Goal: Transaction & Acquisition: Download file/media

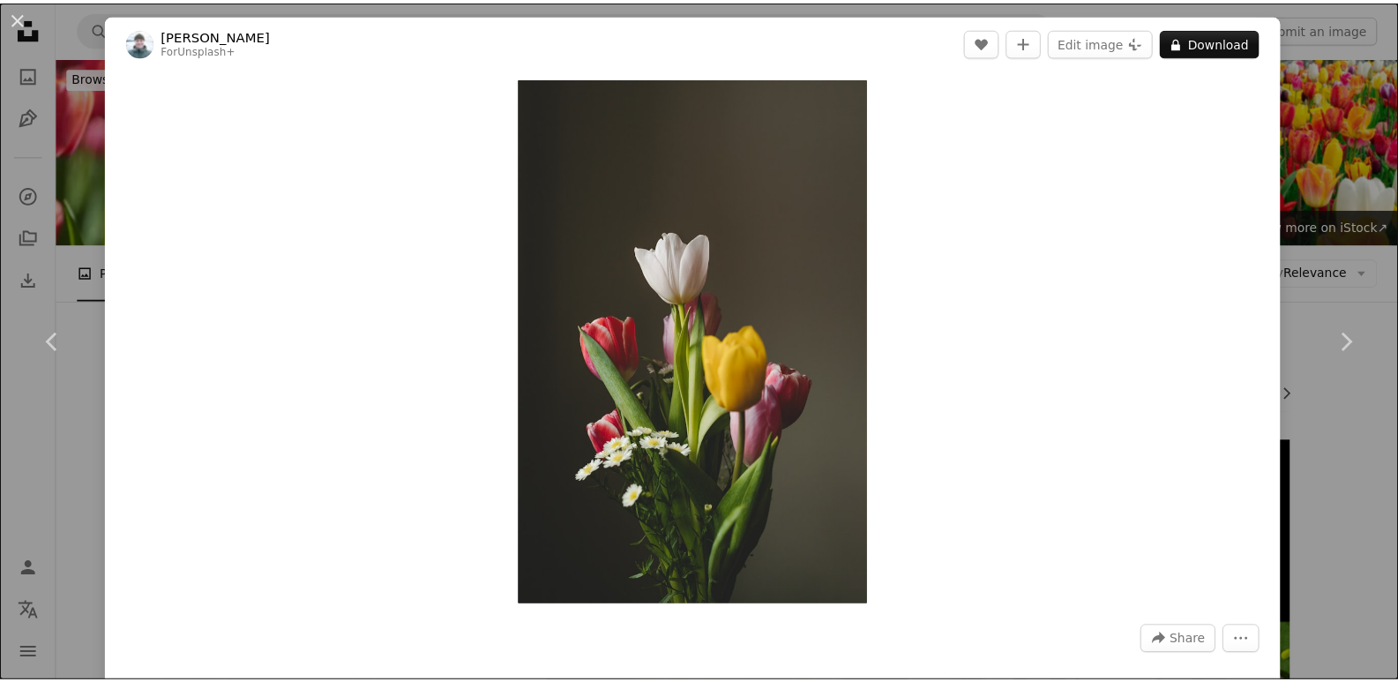
scroll to position [754, 0]
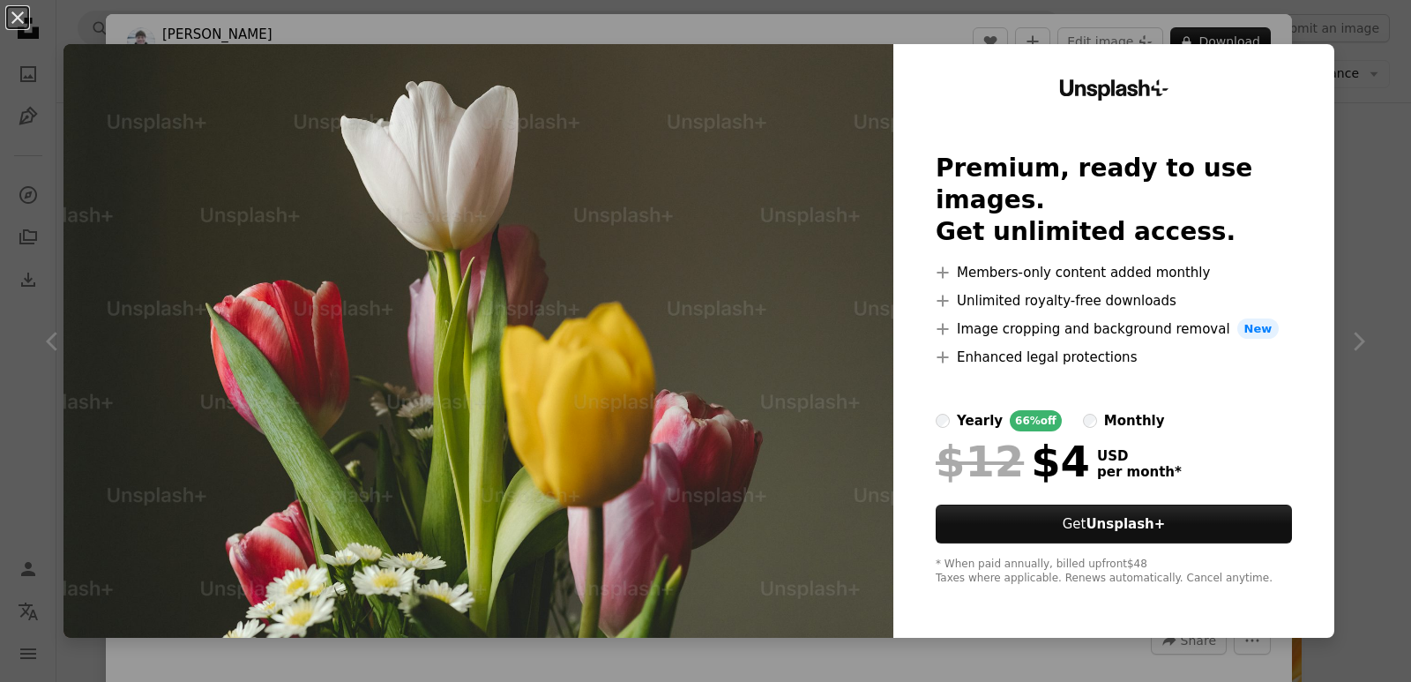
click at [683, 293] on img at bounding box center [478, 340] width 830 height 593
click at [714, 233] on img at bounding box center [478, 340] width 830 height 593
click at [655, 476] on img at bounding box center [478, 340] width 830 height 593
click at [14, 12] on button "An X shape" at bounding box center [17, 17] width 21 height 21
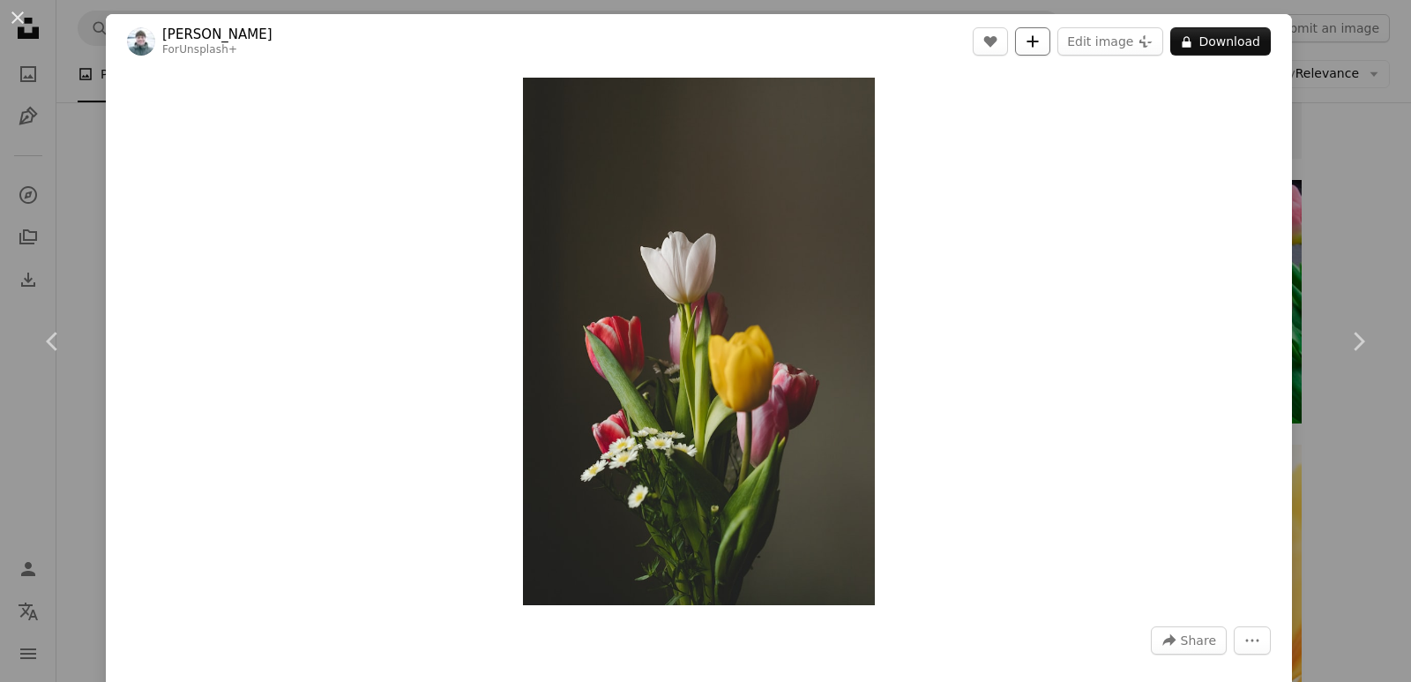
drag, startPoint x: 824, startPoint y: 359, endPoint x: 1018, endPoint y: 47, distance: 367.5
click at [1018, 47] on button "A plus sign" at bounding box center [1032, 41] width 35 height 28
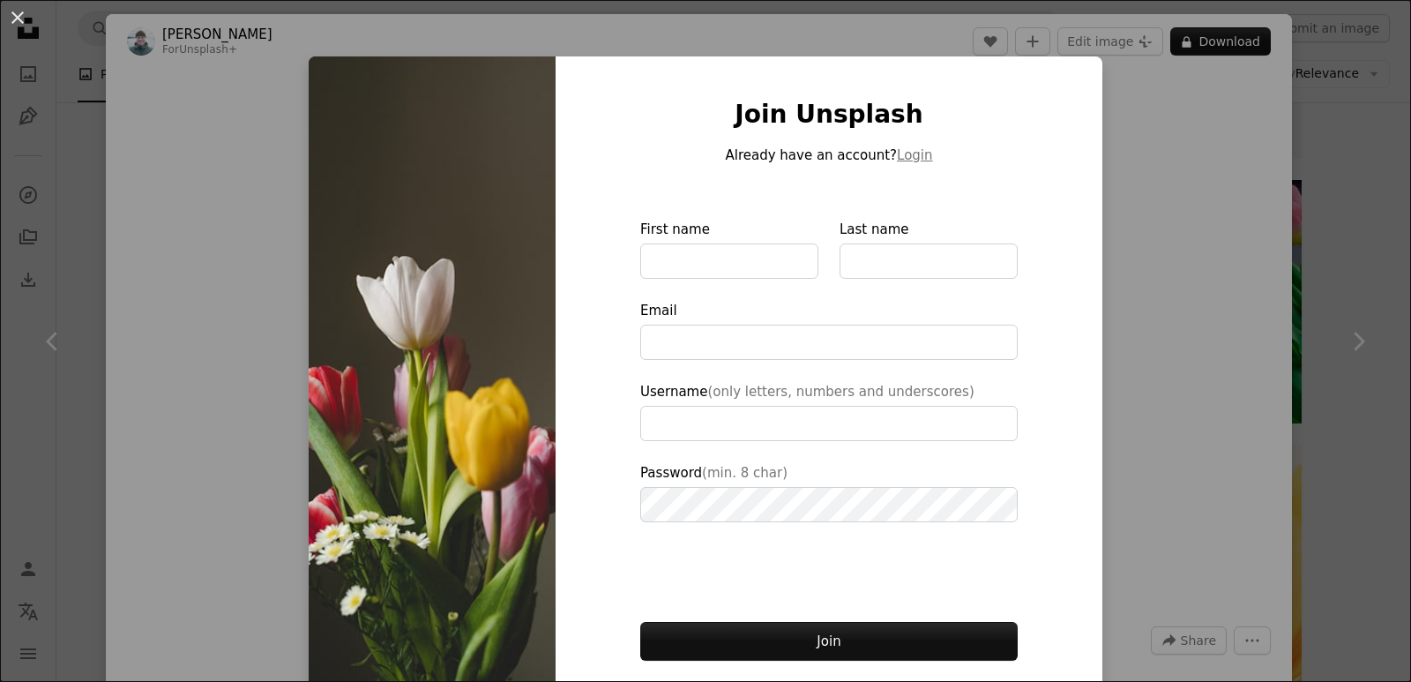
click at [1190, 217] on div "An X shape Join Unsplash Already have an account? Login First name Last name Em…" at bounding box center [705, 341] width 1411 height 682
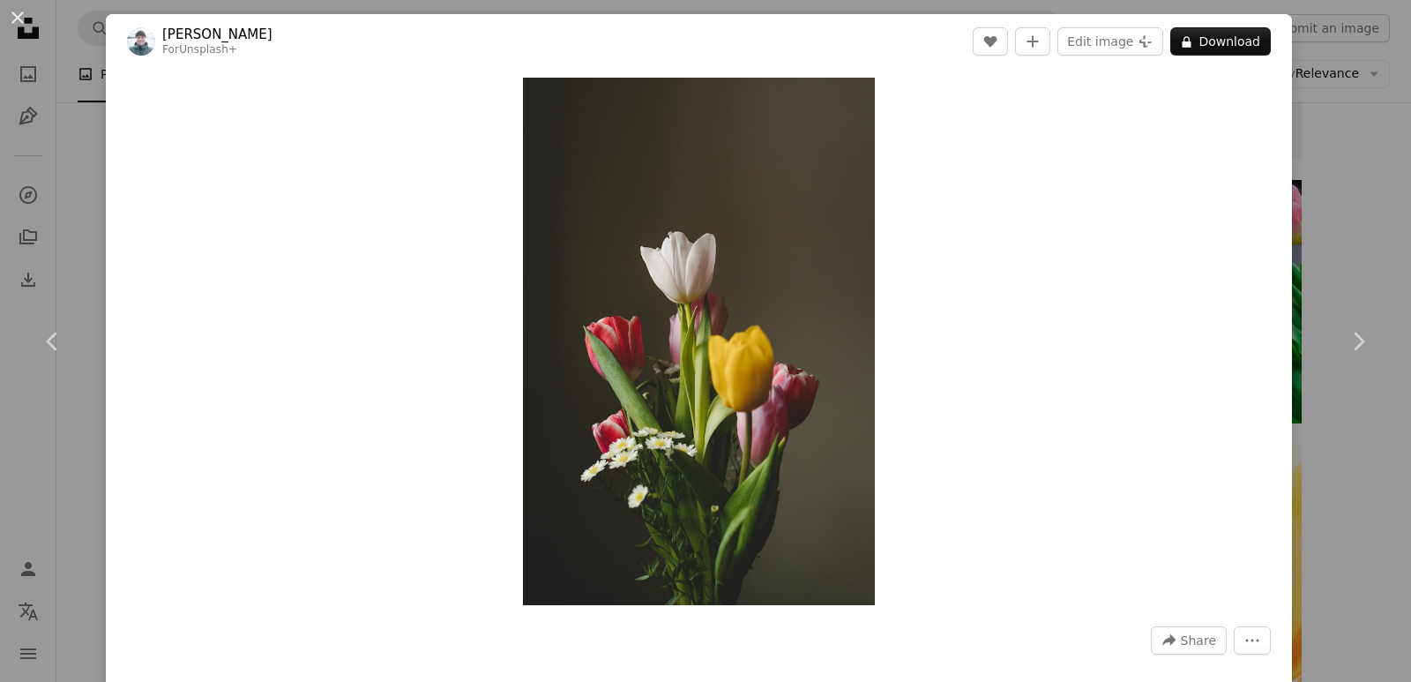
click at [1293, 131] on div "An X shape Chevron left Chevron right [PERSON_NAME] For Unsplash+ A heart A plu…" at bounding box center [705, 341] width 1411 height 682
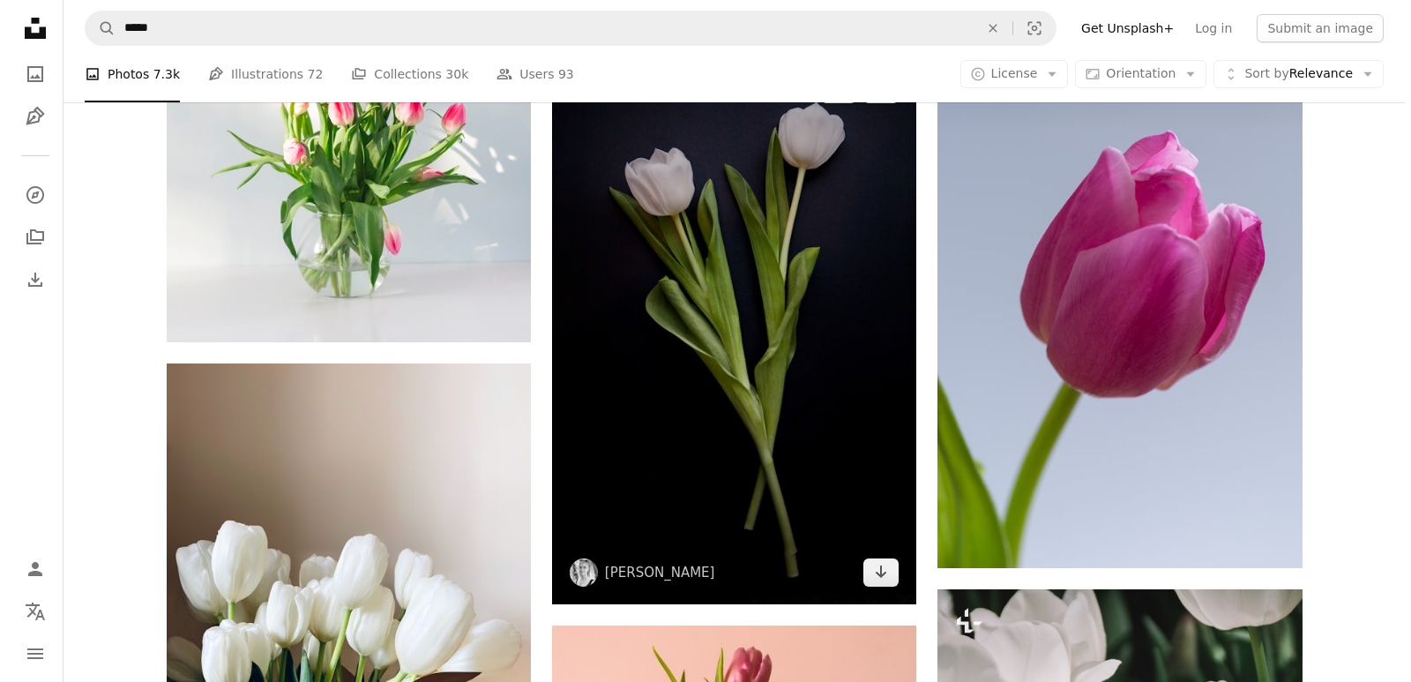
scroll to position [1989, 0]
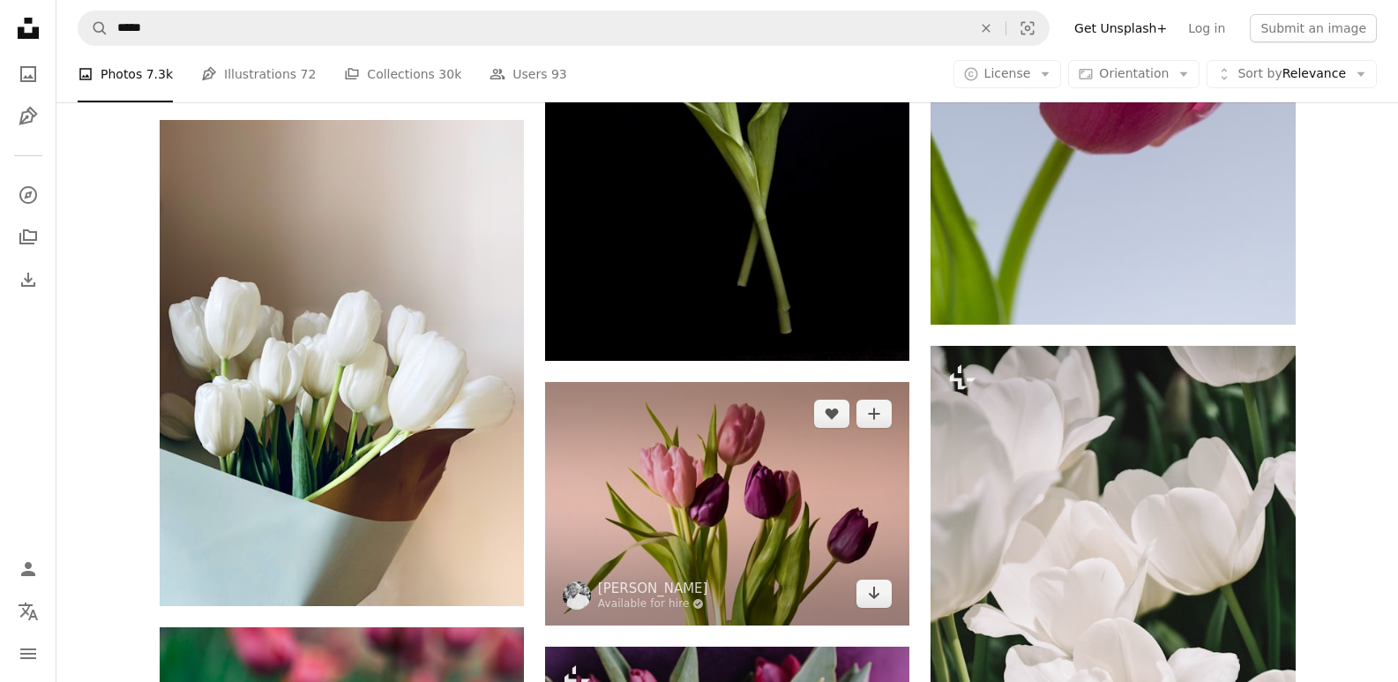
click at [772, 529] on img at bounding box center [727, 503] width 364 height 243
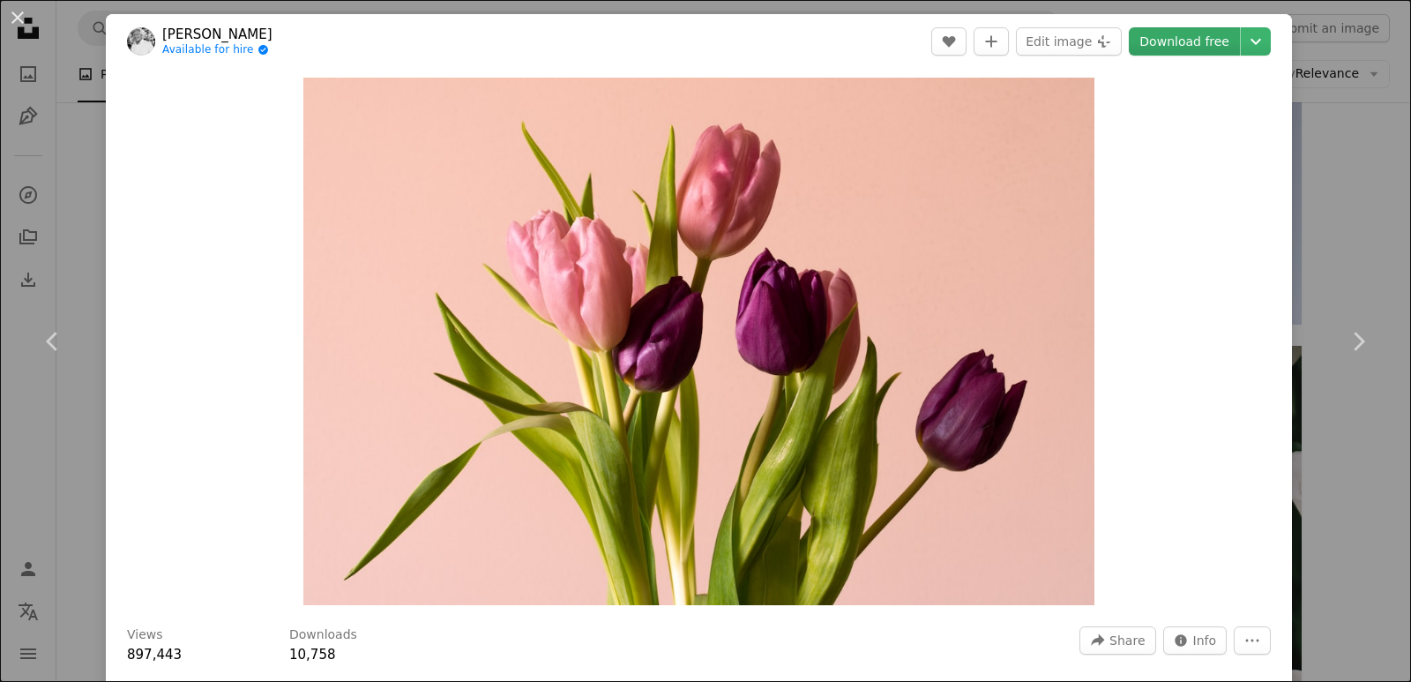
click at [1172, 44] on link "Download free" at bounding box center [1184, 41] width 111 height 28
